Goal: Task Accomplishment & Management: Use online tool/utility

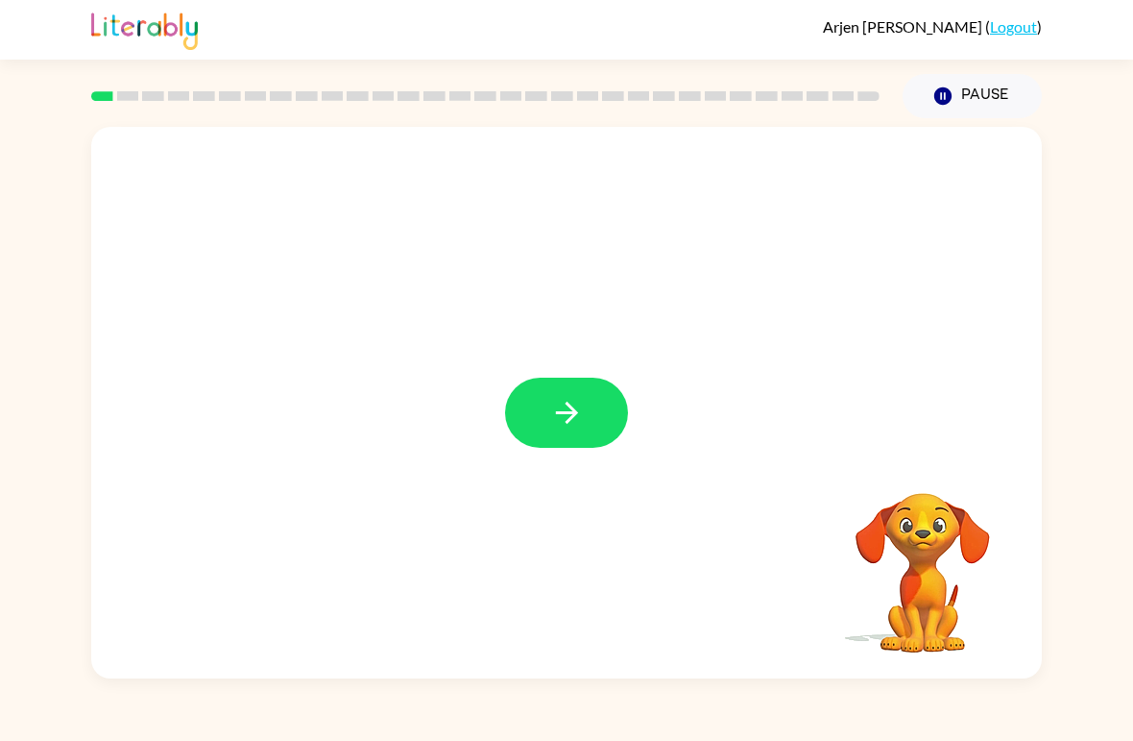
click at [562, 431] on button "button" at bounding box center [566, 412] width 123 height 70
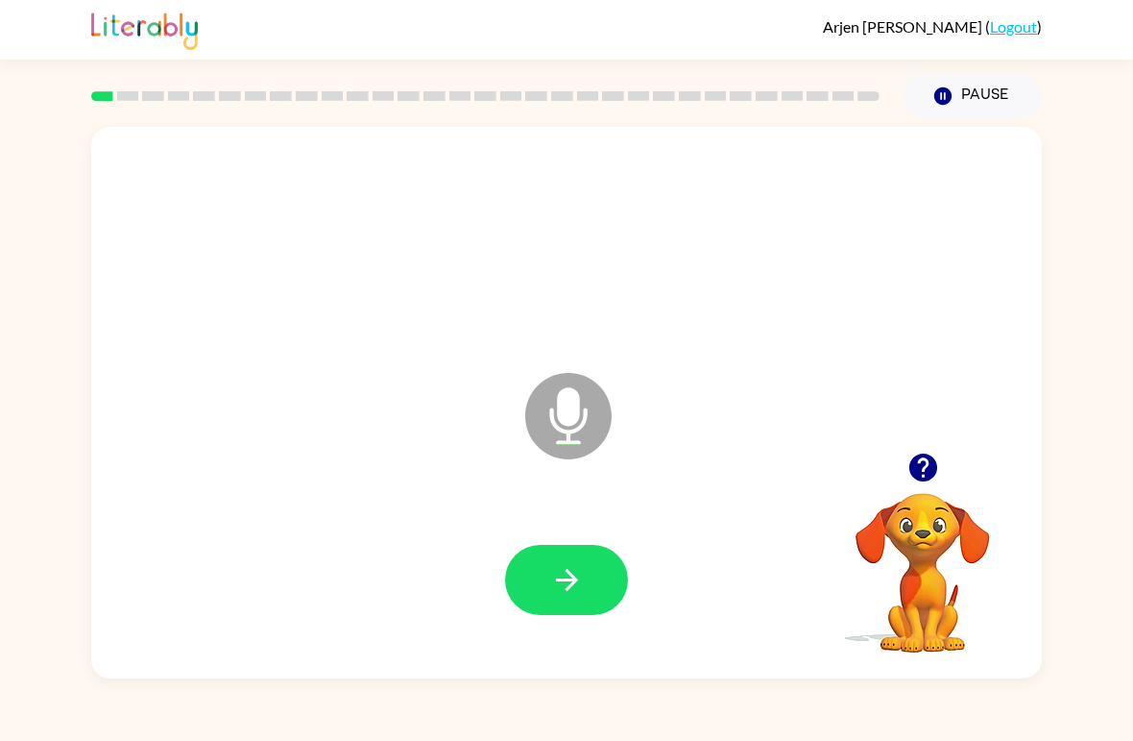
click at [588, 580] on button "button" at bounding box center [566, 580] width 123 height 70
click at [550, 594] on icon "button" at bounding box center [567, 580] width 34 height 34
click at [550, 562] on button "button" at bounding box center [566, 580] width 123 height 70
click at [578, 595] on icon "button" at bounding box center [567, 580] width 34 height 34
click at [570, 576] on icon "button" at bounding box center [567, 580] width 34 height 34
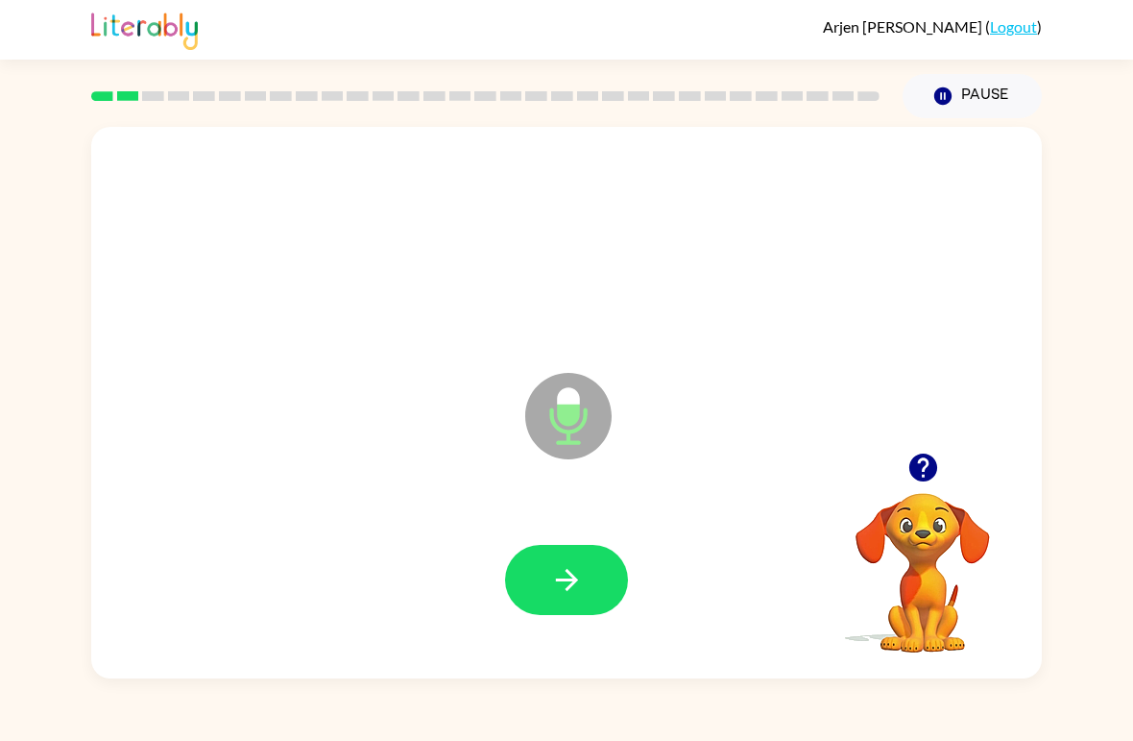
click at [556, 577] on icon "button" at bounding box center [567, 580] width 34 height 34
click at [573, 575] on icon "button" at bounding box center [567, 580] width 34 height 34
click at [928, 467] on icon "button" at bounding box center [923, 467] width 28 height 28
click at [563, 564] on icon "button" at bounding box center [567, 580] width 34 height 34
click at [570, 585] on icon "button" at bounding box center [567, 580] width 34 height 34
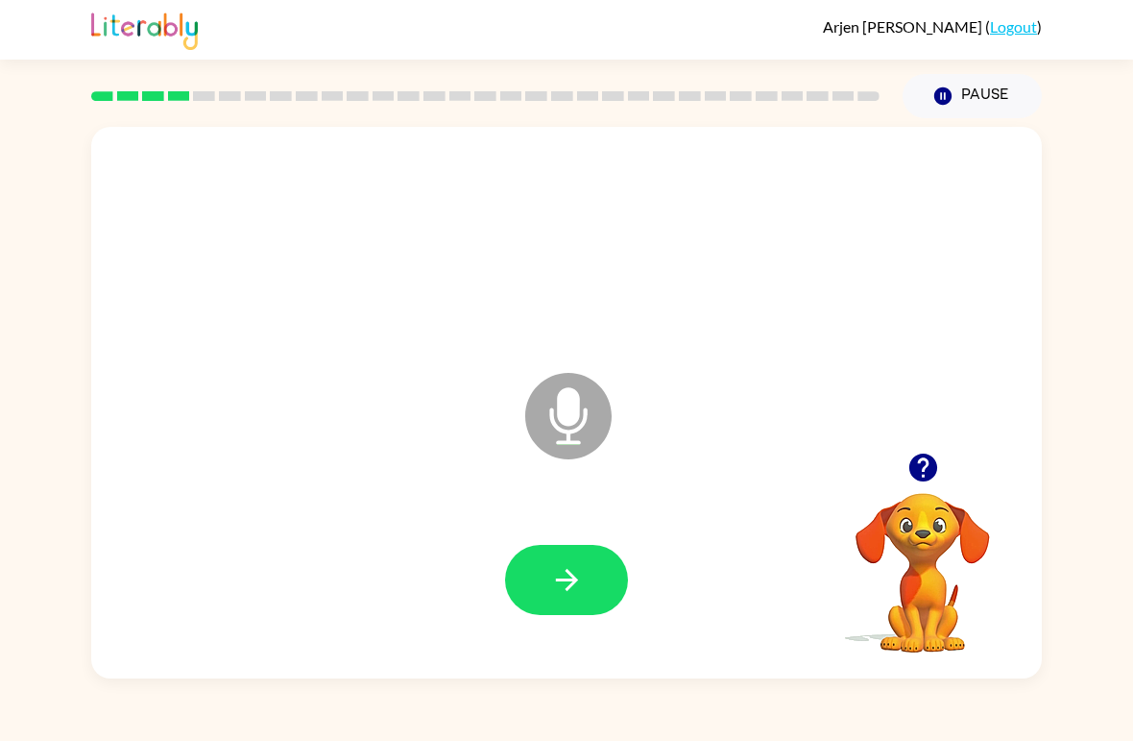
click at [554, 601] on button "button" at bounding box center [566, 580] width 123 height 70
click at [563, 567] on icon "button" at bounding box center [567, 580] width 34 height 34
click at [557, 594] on icon "button" at bounding box center [567, 580] width 34 height 34
click at [552, 565] on icon "button" at bounding box center [567, 580] width 34 height 34
click at [595, 595] on button "button" at bounding box center [566, 580] width 123 height 70
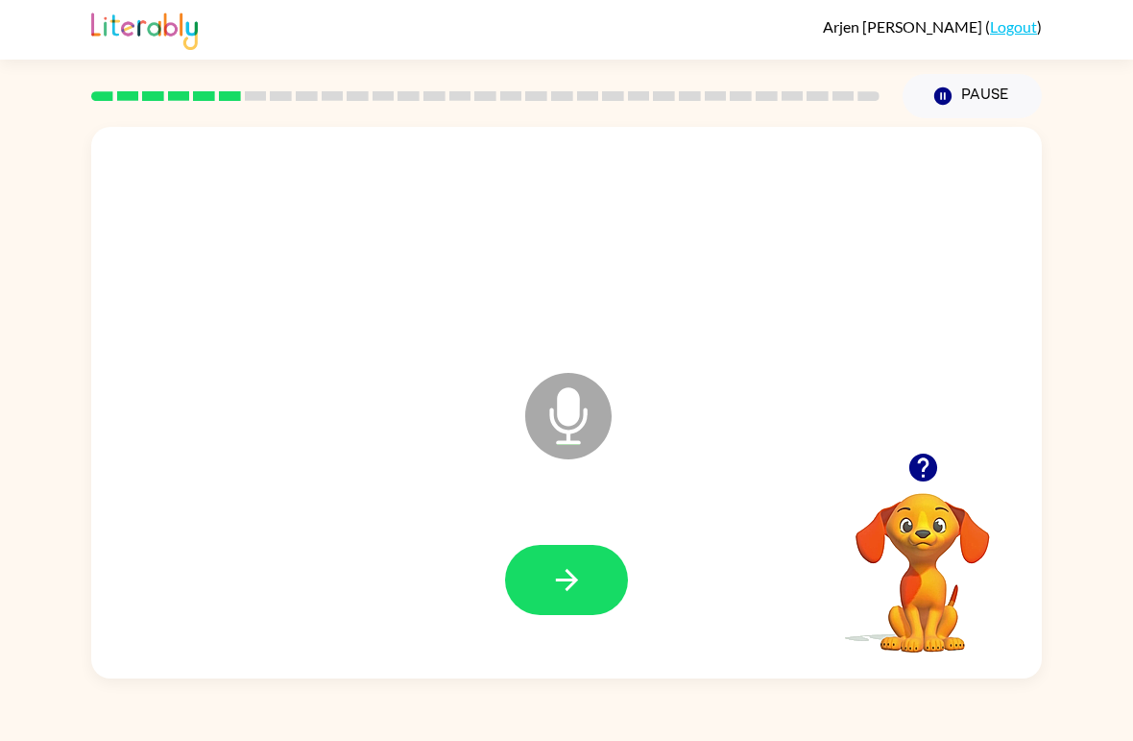
click at [559, 588] on icon "button" at bounding box center [567, 580] width 34 height 34
click at [556, 595] on icon "button" at bounding box center [567, 580] width 34 height 34
click at [553, 571] on icon "button" at bounding box center [567, 580] width 34 height 34
click at [596, 596] on button "button" at bounding box center [566, 580] width 123 height 70
click at [583, 572] on icon "button" at bounding box center [567, 580] width 34 height 34
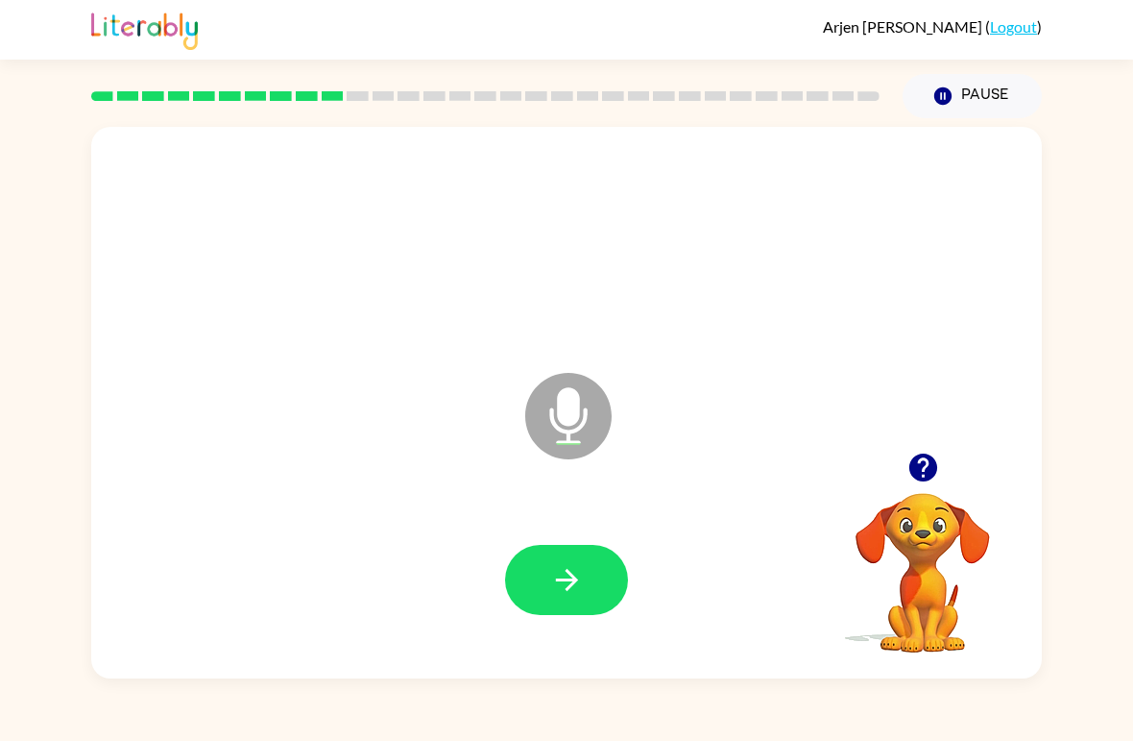
click at [590, 579] on button "button" at bounding box center [566, 580] width 123 height 70
click at [924, 444] on button "button" at bounding box center [923, 467] width 49 height 49
click at [588, 597] on button "button" at bounding box center [566, 580] width 123 height 70
click at [594, 574] on button "button" at bounding box center [566, 580] width 123 height 70
click at [573, 613] on button "button" at bounding box center [566, 580] width 123 height 70
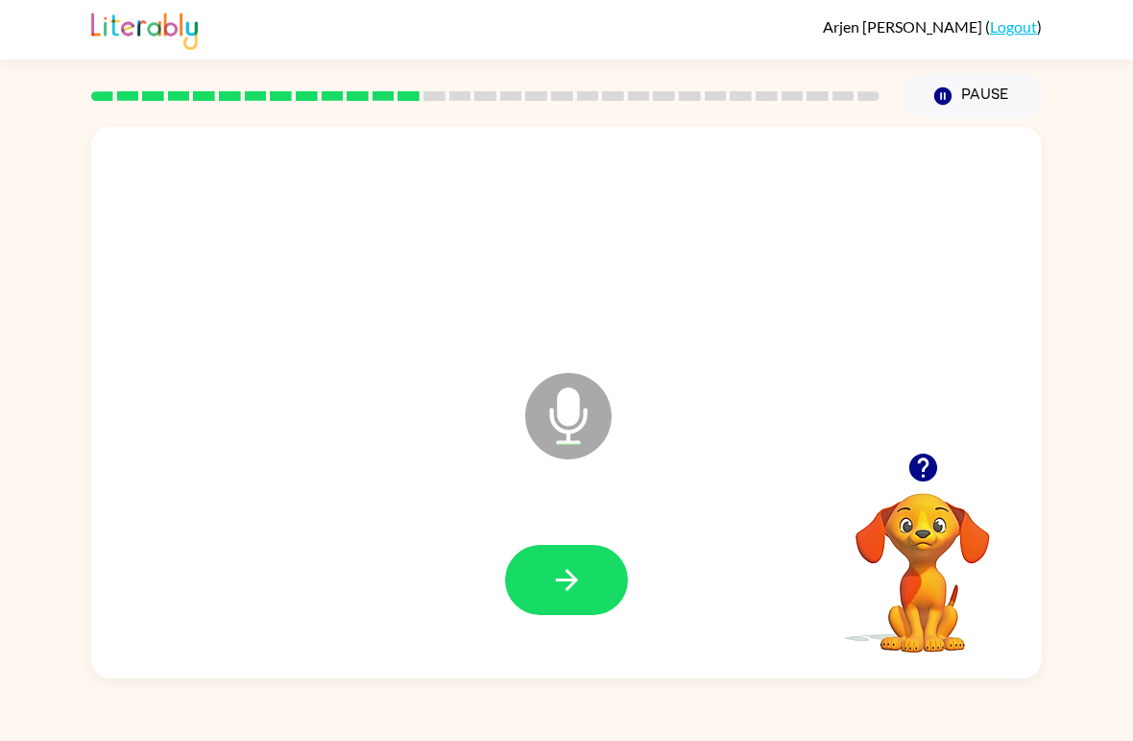
click at [582, 614] on button "button" at bounding box center [566, 580] width 123 height 70
click at [570, 571] on icon "button" at bounding box center [567, 580] width 34 height 34
click at [603, 596] on button "button" at bounding box center [566, 580] width 123 height 70
click at [553, 603] on button "button" at bounding box center [566, 580] width 123 height 70
click at [573, 557] on button "button" at bounding box center [566, 580] width 123 height 70
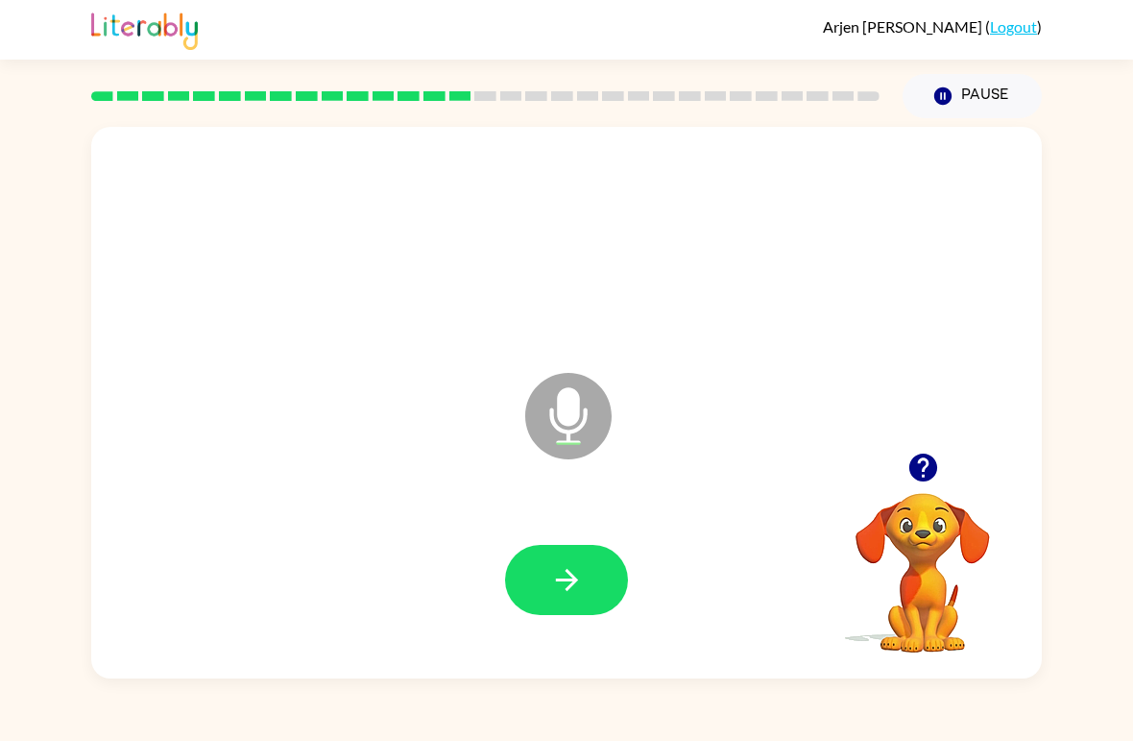
click at [573, 595] on icon "button" at bounding box center [567, 580] width 34 height 34
click at [582, 579] on icon "button" at bounding box center [567, 580] width 34 height 34
click at [593, 586] on button "button" at bounding box center [566, 580] width 123 height 70
click at [567, 559] on button "button" at bounding box center [566, 580] width 123 height 70
click at [573, 590] on icon "button" at bounding box center [567, 580] width 34 height 34
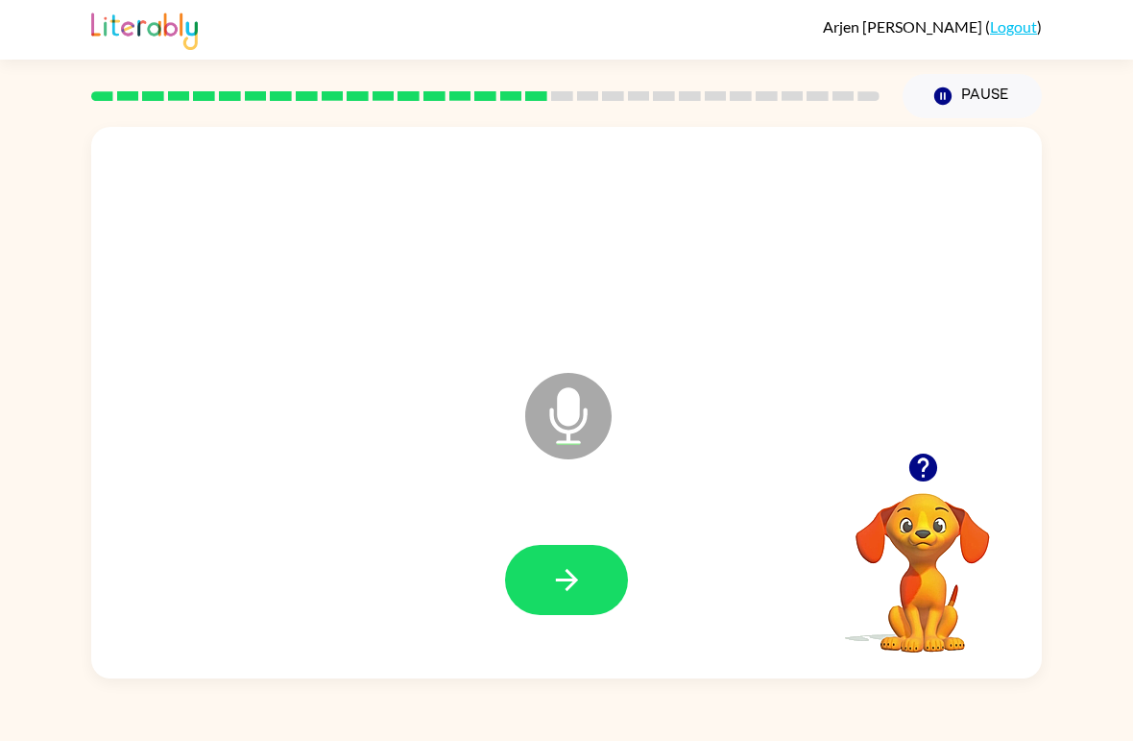
click at [922, 471] on icon "button" at bounding box center [924, 467] width 34 height 34
click at [579, 573] on icon "button" at bounding box center [567, 580] width 34 height 34
click at [585, 593] on button "button" at bounding box center [566, 580] width 123 height 70
click at [597, 614] on button "button" at bounding box center [566, 580] width 123 height 70
click at [922, 474] on icon "button" at bounding box center [923, 467] width 28 height 28
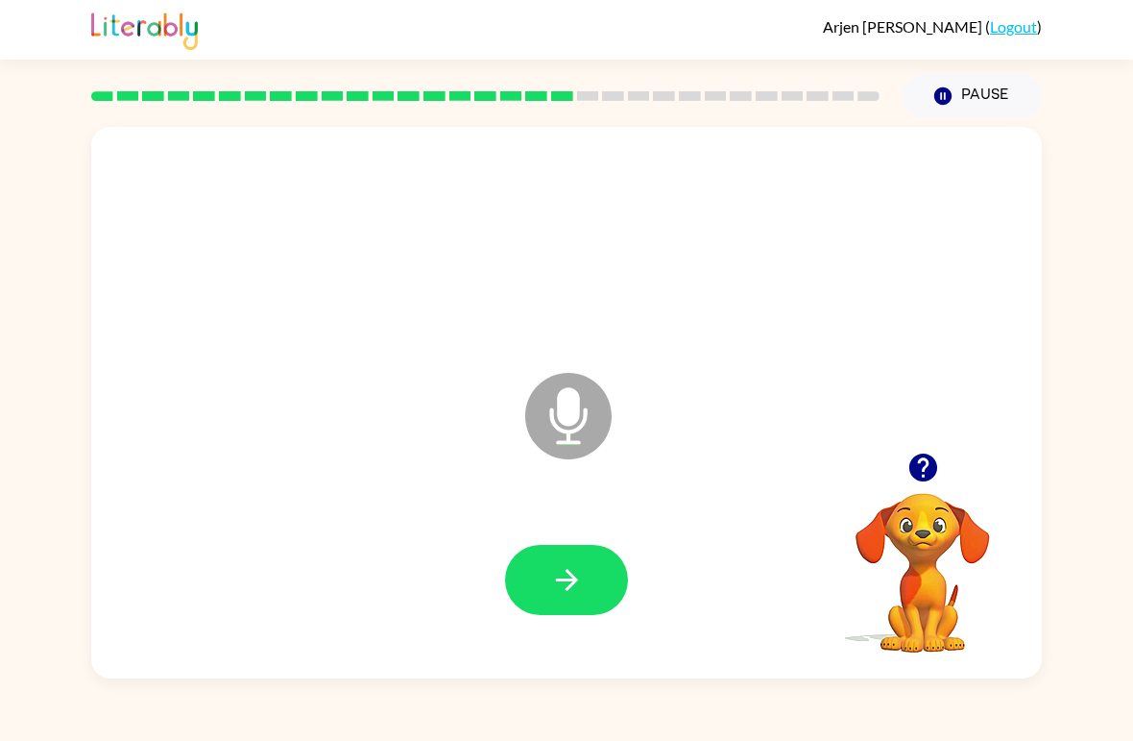
click at [919, 479] on icon "button" at bounding box center [923, 467] width 28 height 28
click at [925, 465] on icon "button" at bounding box center [923, 467] width 28 height 28
click at [578, 592] on icon "button" at bounding box center [567, 580] width 34 height 34
click at [579, 580] on icon "button" at bounding box center [567, 580] width 34 height 34
click at [569, 596] on icon "button" at bounding box center [567, 580] width 34 height 34
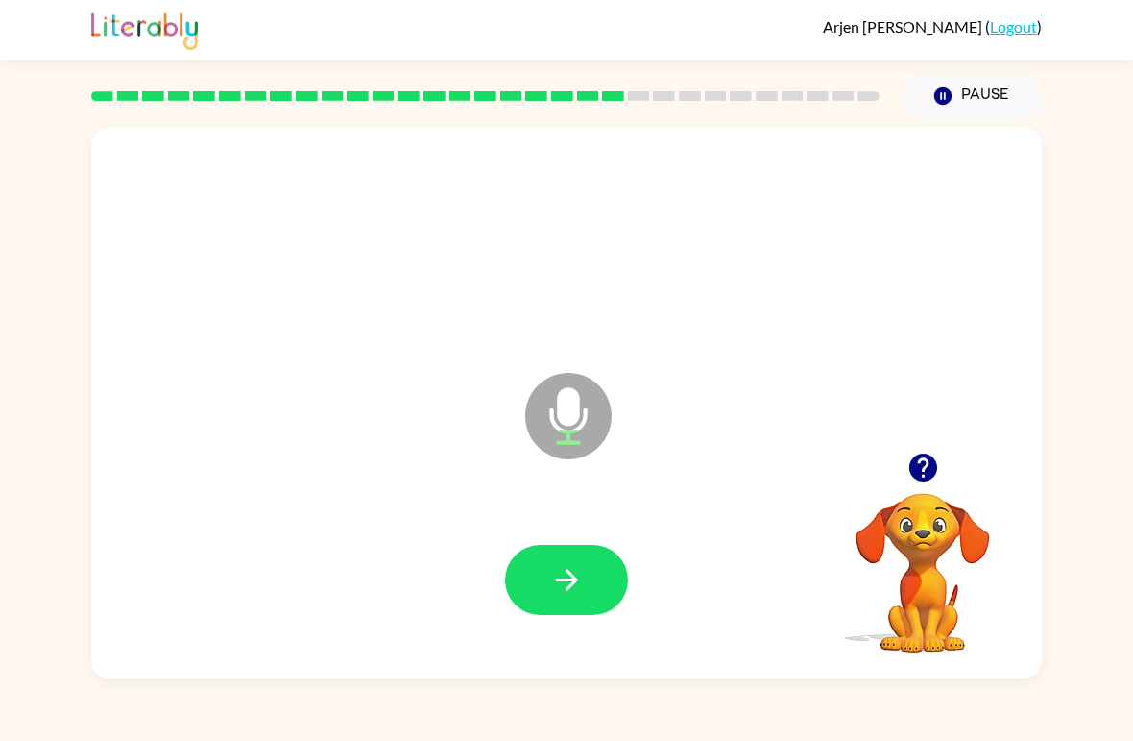
click at [572, 583] on icon "button" at bounding box center [566, 580] width 22 height 22
click at [601, 577] on button "button" at bounding box center [566, 580] width 123 height 70
click at [570, 581] on icon "button" at bounding box center [566, 580] width 22 height 22
click at [578, 599] on button "button" at bounding box center [566, 580] width 123 height 70
click at [590, 580] on button "button" at bounding box center [566, 580] width 123 height 70
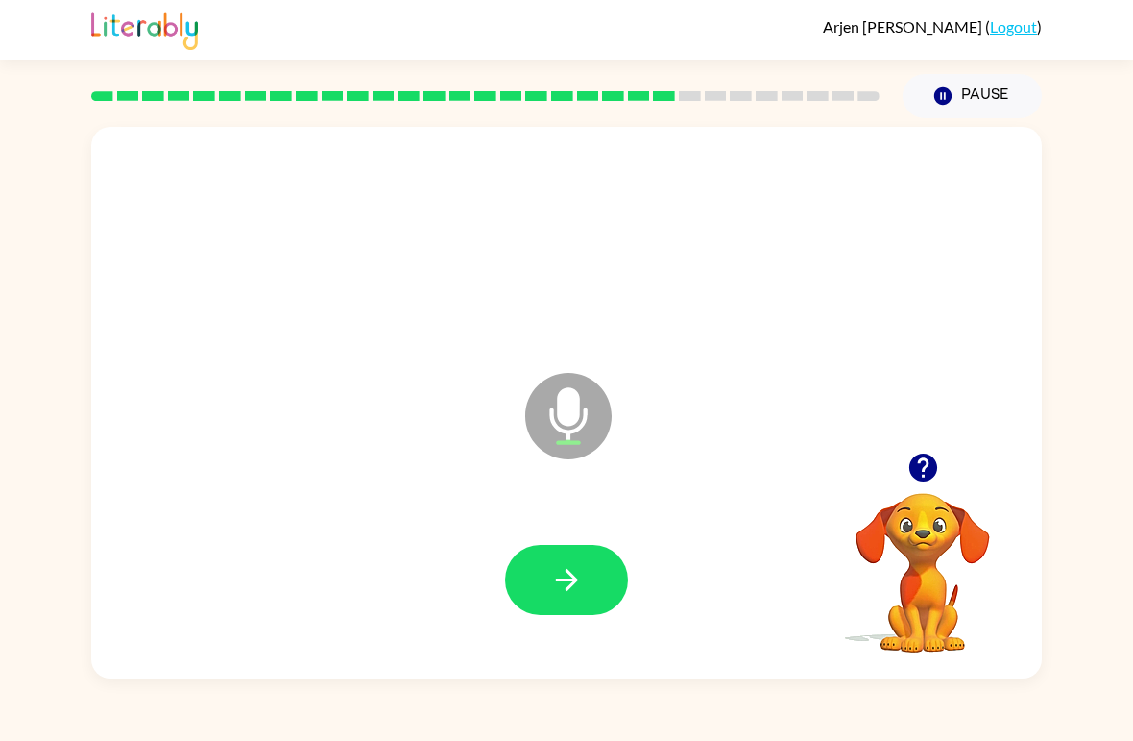
click at [561, 590] on icon "button" at bounding box center [567, 580] width 34 height 34
click at [613, 595] on button "button" at bounding box center [566, 580] width 123 height 70
click at [595, 590] on button "button" at bounding box center [566, 580] width 123 height 70
click at [572, 599] on button "button" at bounding box center [566, 580] width 123 height 70
click at [602, 596] on button "button" at bounding box center [566, 580] width 123 height 70
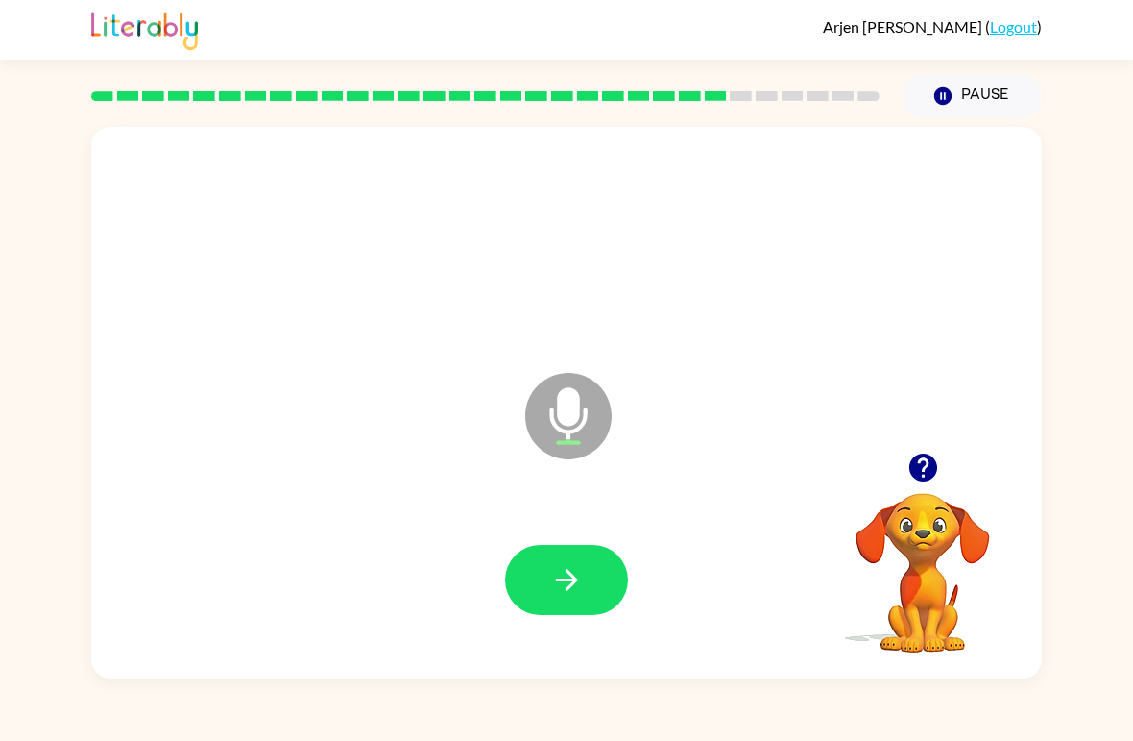
click at [917, 467] on icon "button" at bounding box center [923, 467] width 28 height 28
click at [536, 613] on button "button" at bounding box center [566, 580] width 123 height 70
click at [600, 595] on button "button" at bounding box center [566, 580] width 123 height 70
click at [588, 581] on button "button" at bounding box center [566, 580] width 123 height 70
click at [581, 585] on icon "button" at bounding box center [567, 580] width 34 height 34
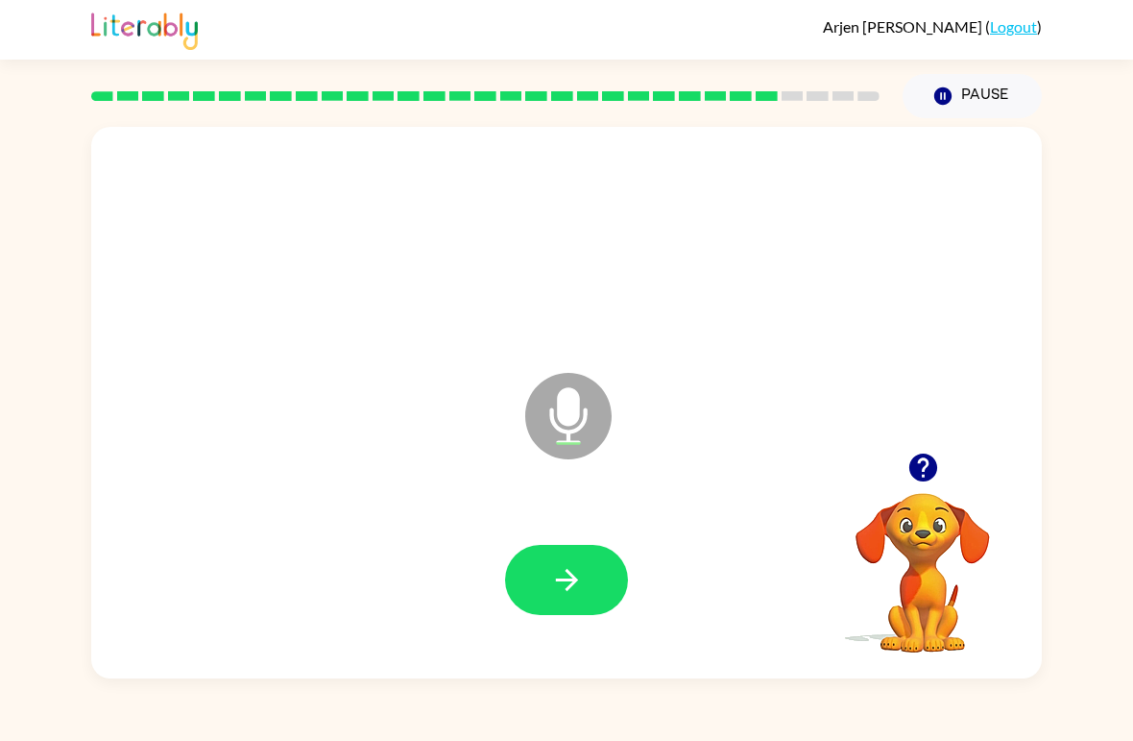
click at [572, 578] on icon "button" at bounding box center [566, 580] width 22 height 22
click at [561, 593] on icon "button" at bounding box center [567, 580] width 34 height 34
click at [591, 582] on button "button" at bounding box center [566, 580] width 123 height 70
click at [583, 572] on icon "button" at bounding box center [567, 580] width 34 height 34
click at [930, 474] on icon "button" at bounding box center [923, 467] width 28 height 28
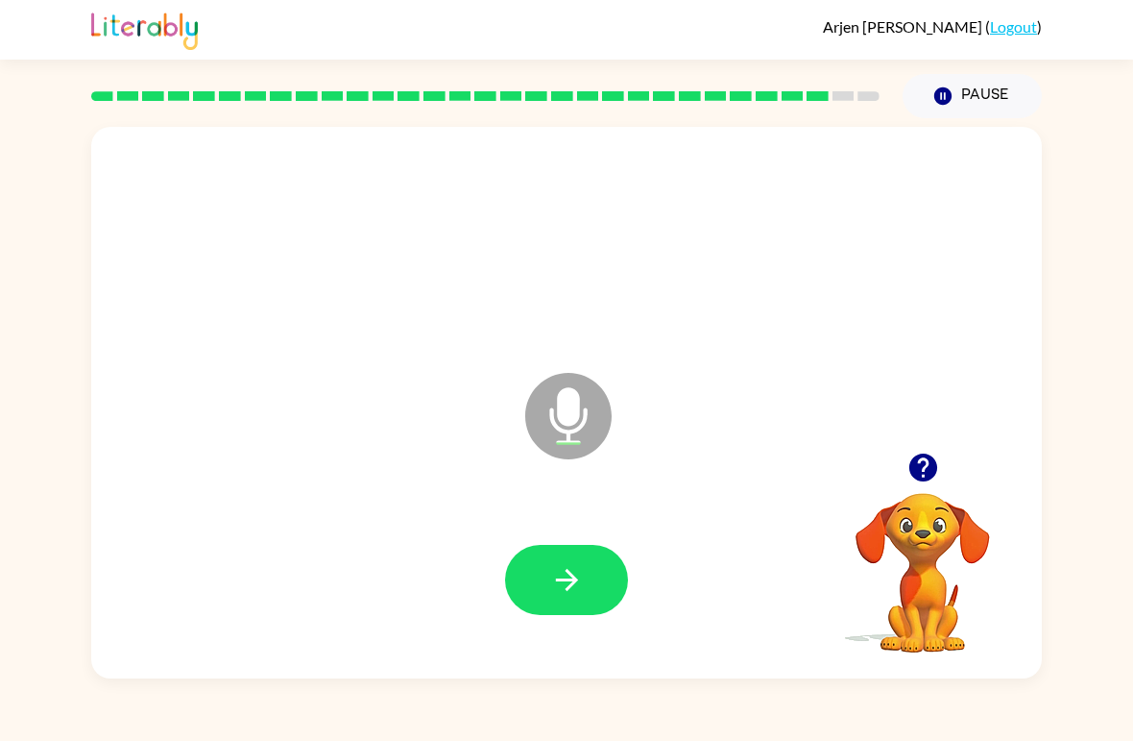
click at [599, 583] on button "button" at bounding box center [566, 580] width 123 height 70
click at [576, 569] on icon "button" at bounding box center [567, 580] width 34 height 34
click at [910, 474] on icon "button" at bounding box center [924, 467] width 34 height 34
click at [909, 474] on video "Your browser must support playing .mp4 files to use Literably. Please try using…" at bounding box center [923, 559] width 192 height 192
click at [584, 581] on button "button" at bounding box center [566, 580] width 123 height 70
